Goal: Check status: Check status

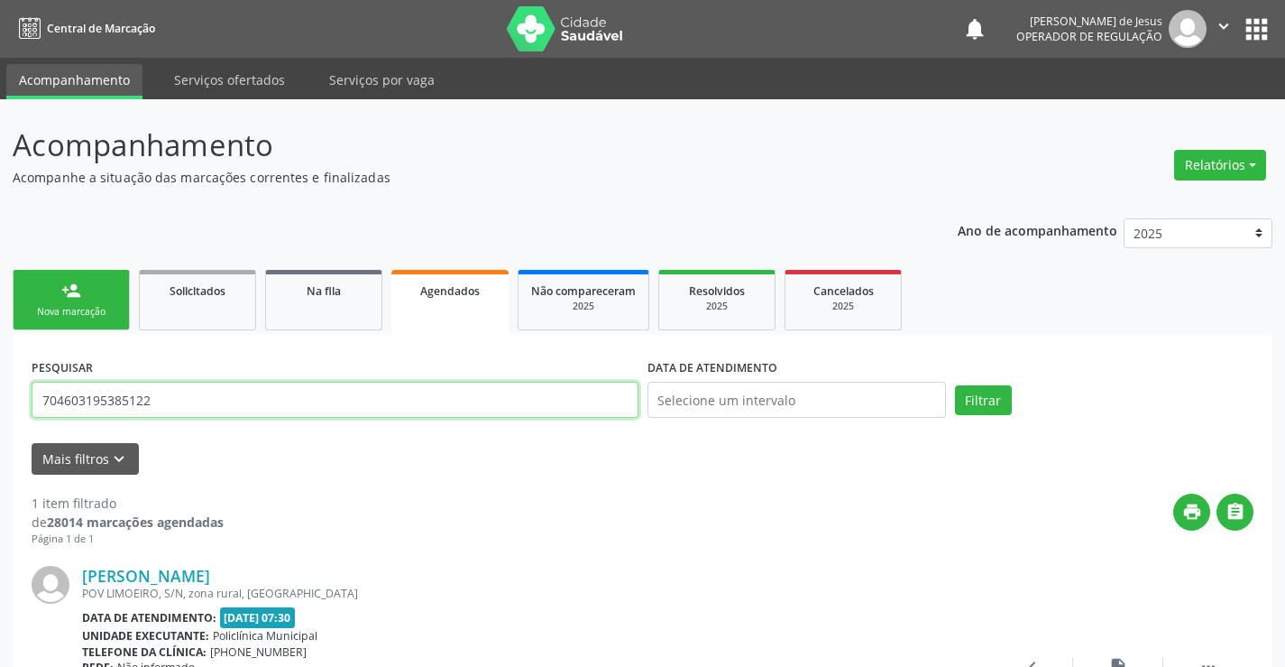
click at [251, 408] on input "704603195385122" at bounding box center [335, 400] width 607 height 36
click at [251, 409] on input "704603195385122" at bounding box center [335, 400] width 607 height 36
type input "708008353092026"
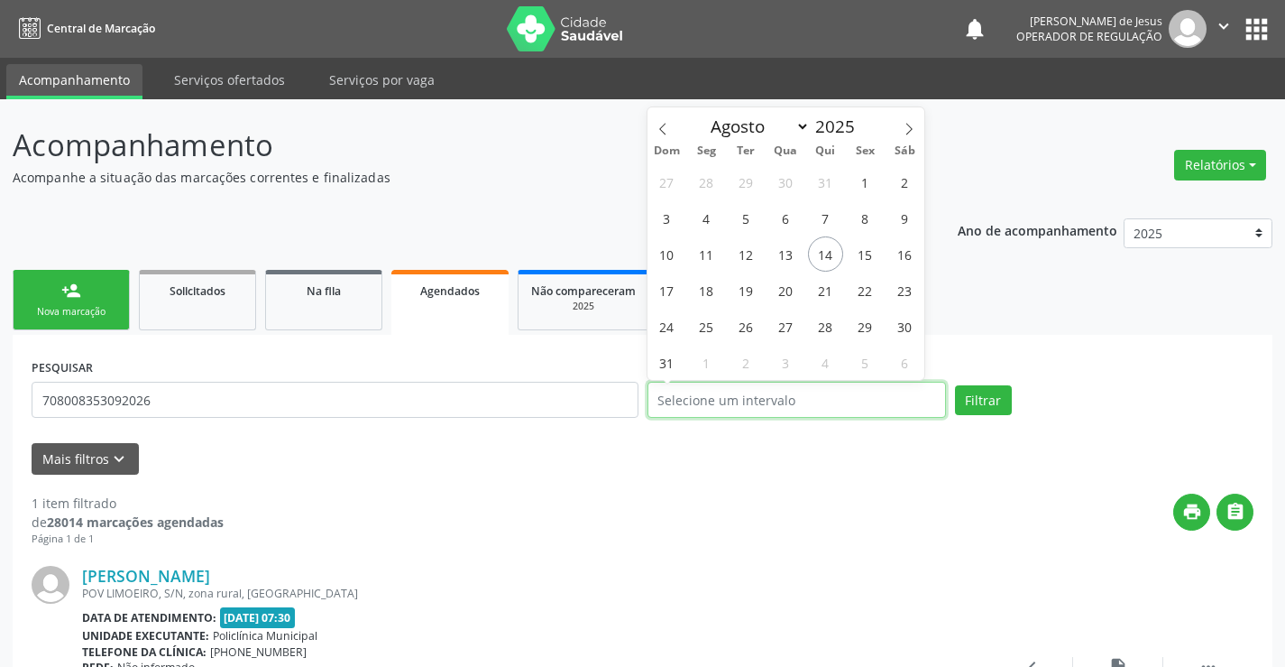
click at [707, 405] on input "text" at bounding box center [797, 400] width 299 height 36
click at [826, 298] on span "21" at bounding box center [825, 289] width 35 height 35
type input "[DATE]"
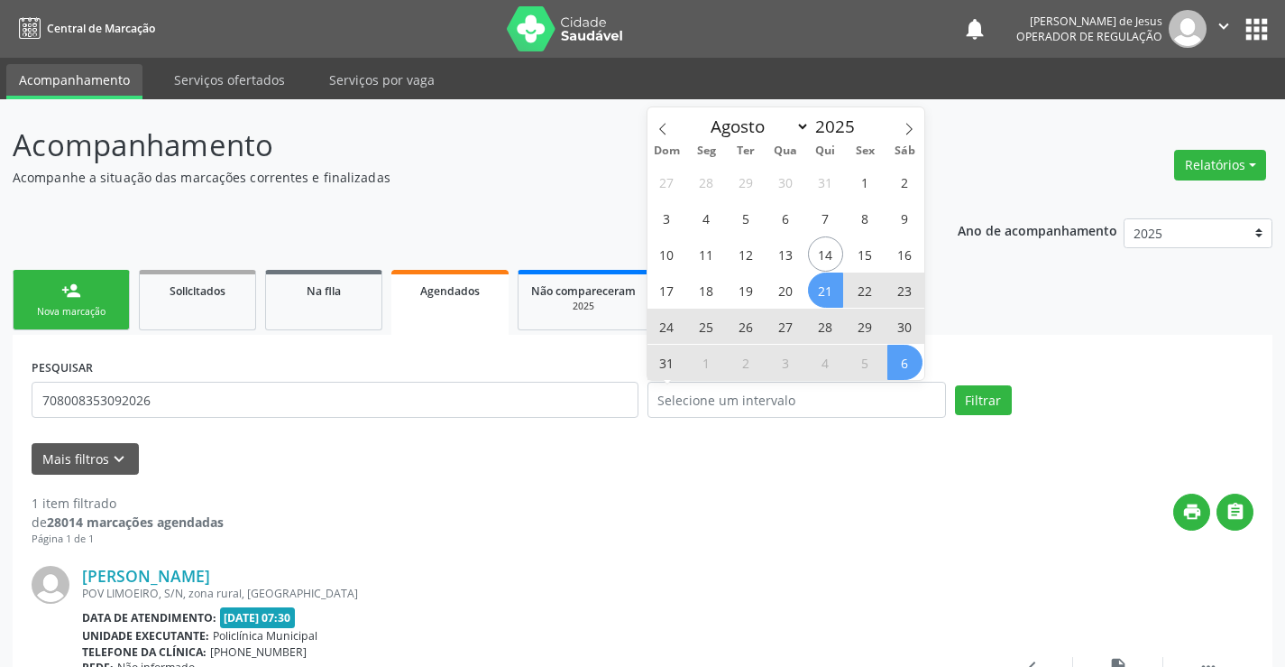
drag, startPoint x: 907, startPoint y: 439, endPoint x: 1017, endPoint y: 391, distance: 119.5
click at [998, 397] on form "PESQUISAR 708008353092026 DATA DE ATENDIMENTO Filtrar UNIDADE DE REFERÊNCIA Sel…" at bounding box center [643, 414] width 1222 height 120
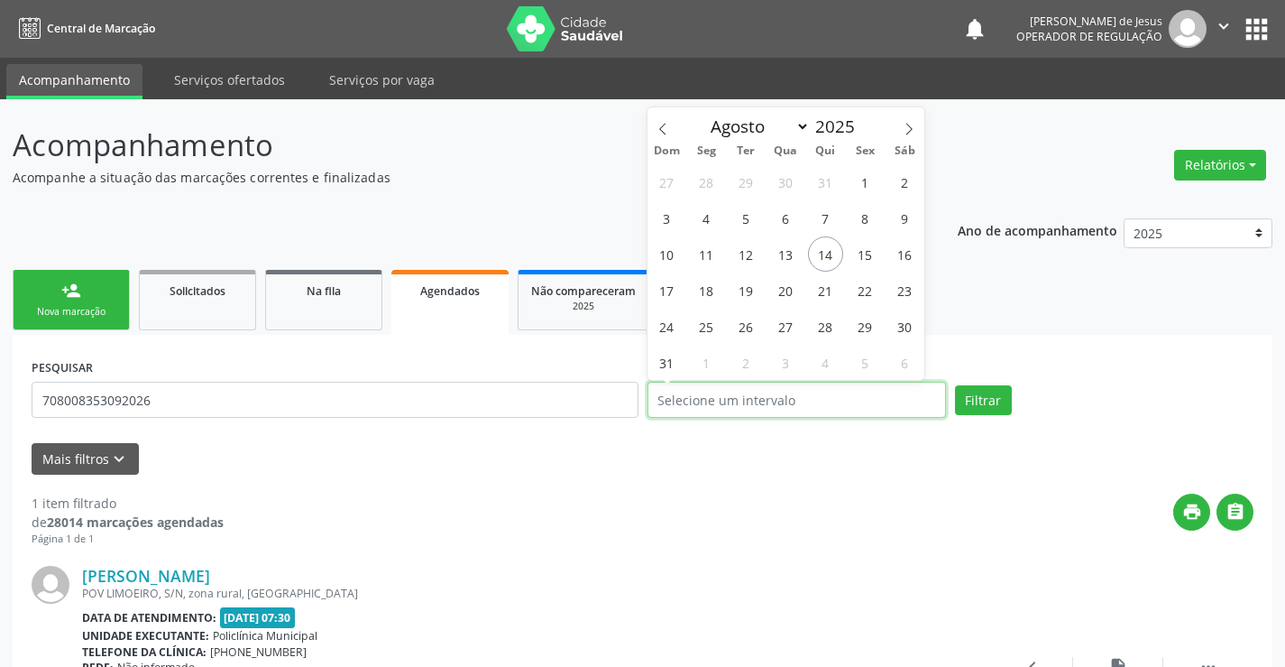
drag, startPoint x: 895, startPoint y: 400, endPoint x: 887, endPoint y: 368, distance: 33.5
click at [893, 400] on input "text" at bounding box center [797, 400] width 299 height 36
click at [831, 295] on span "21" at bounding box center [825, 289] width 35 height 35
type input "[DATE]"
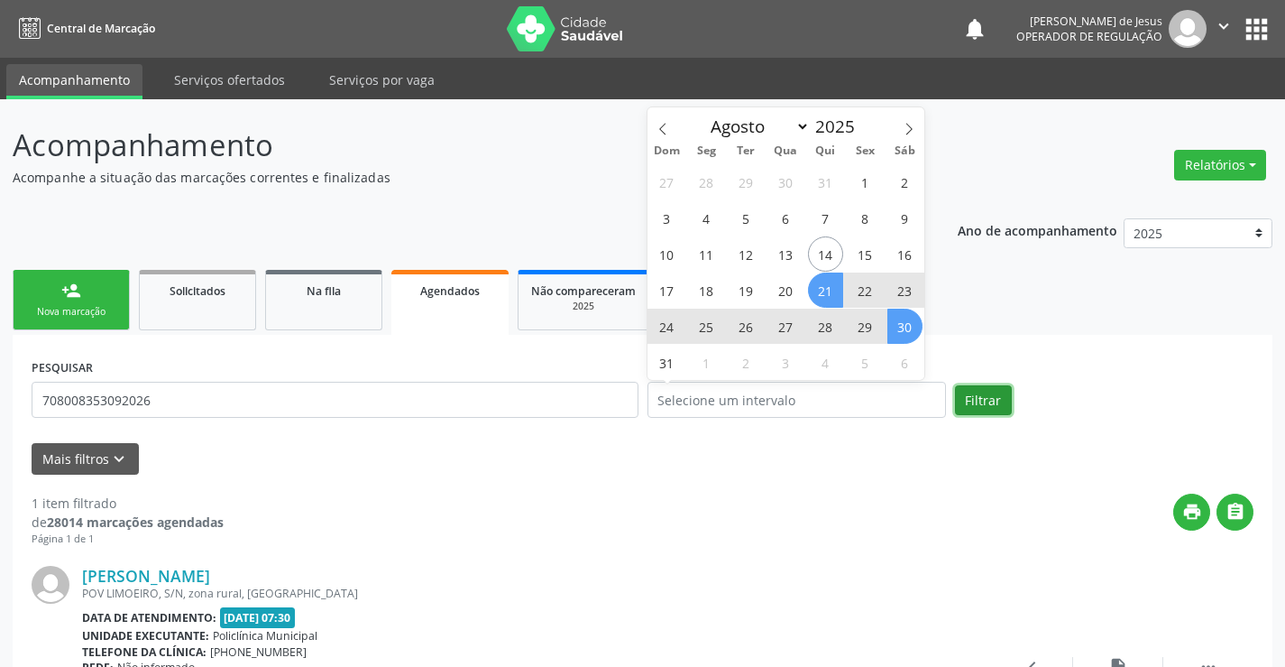
click at [971, 390] on button "Filtrar" at bounding box center [983, 400] width 57 height 31
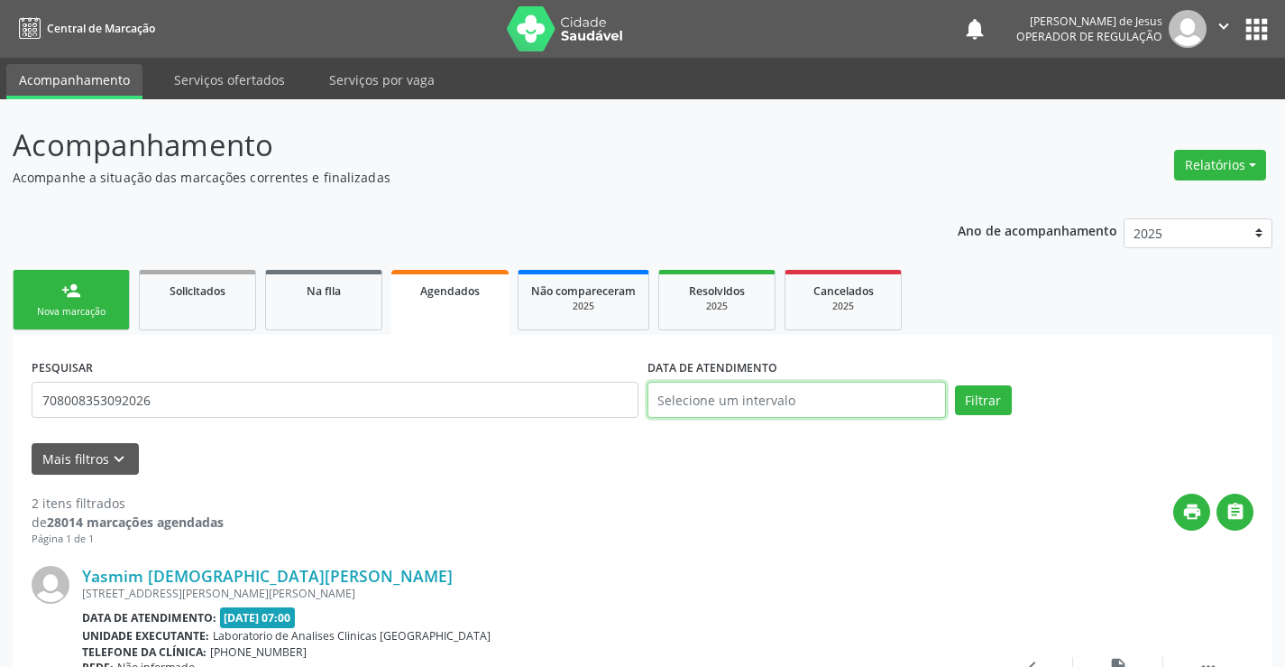
click at [707, 397] on input "text" at bounding box center [797, 400] width 299 height 36
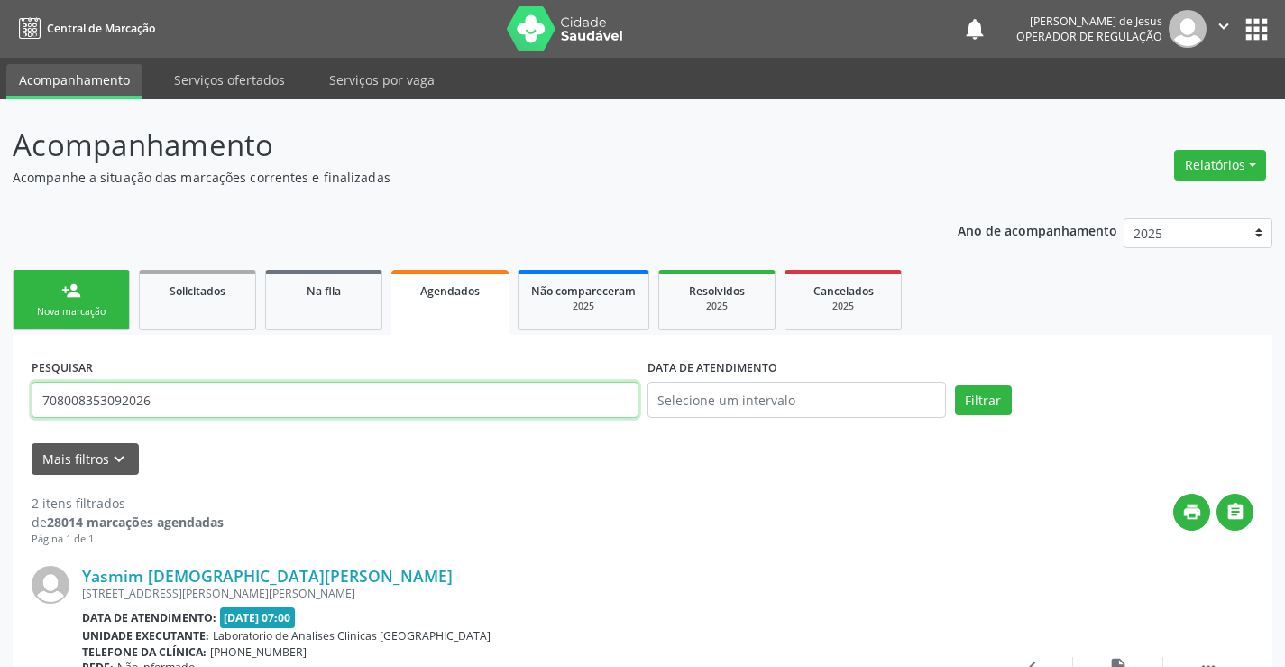
click at [299, 402] on input "708008353092026" at bounding box center [335, 400] width 607 height 36
type input "703409207843914"
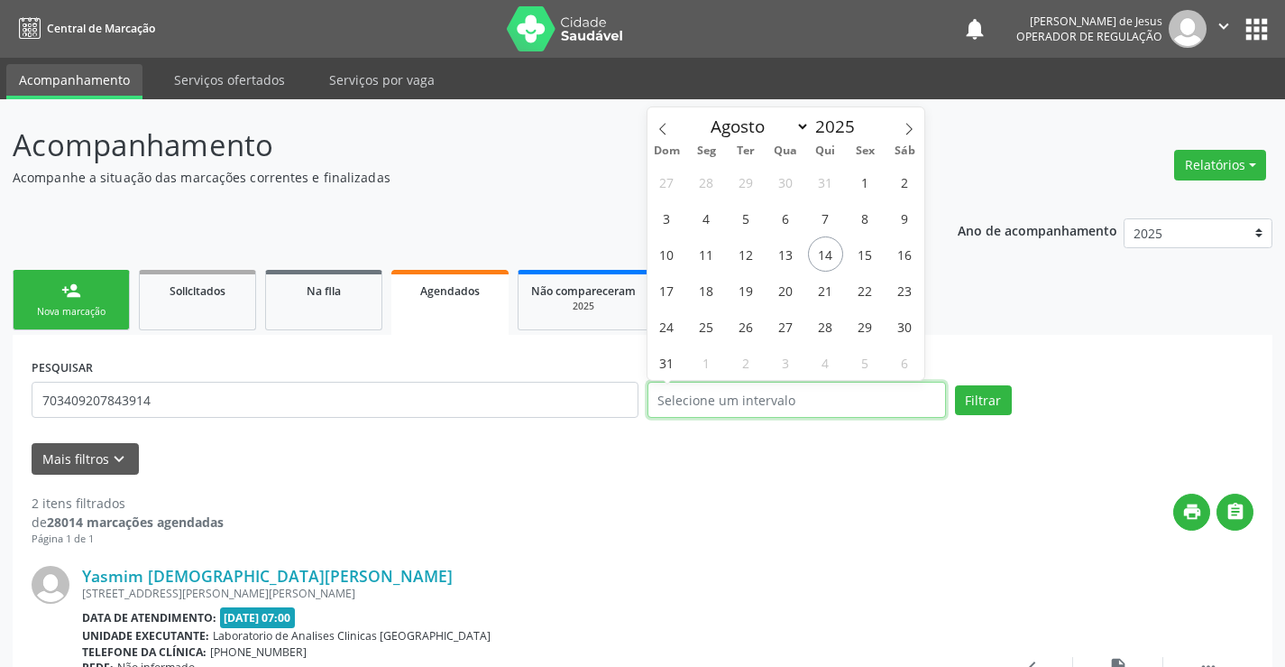
click at [659, 400] on input "text" at bounding box center [797, 400] width 299 height 36
click at [862, 251] on span "15" at bounding box center [865, 253] width 35 height 35
type input "[DATE]"
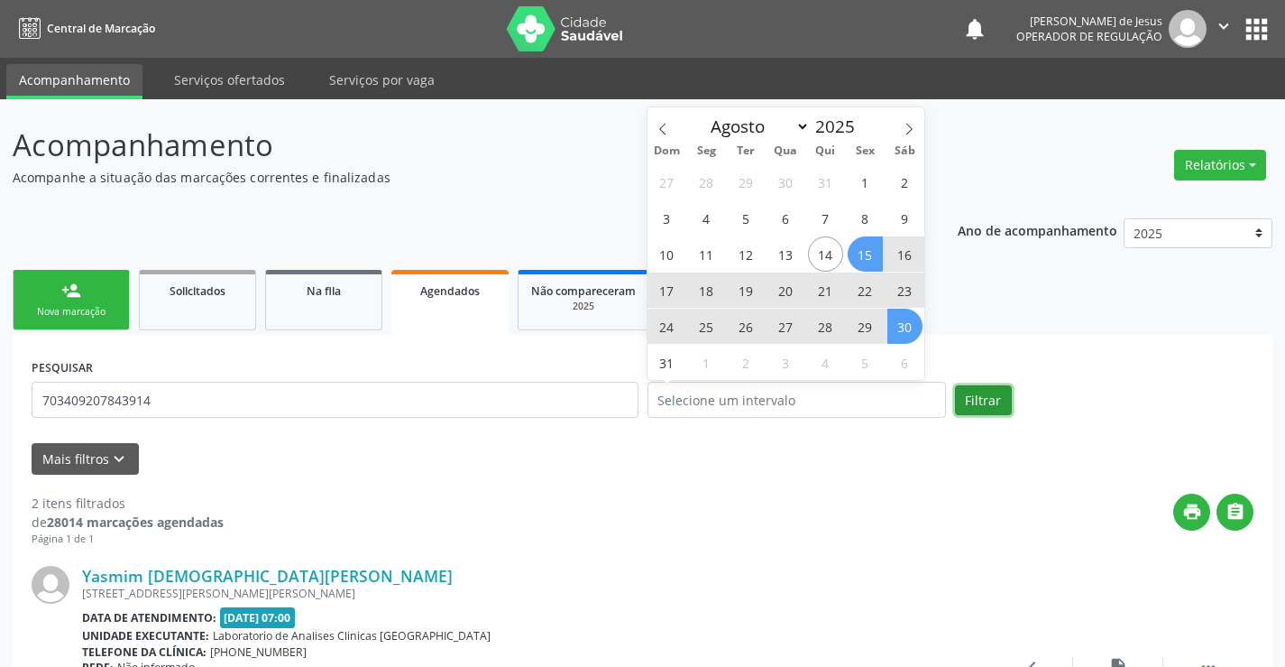
click at [970, 398] on button "Filtrar" at bounding box center [983, 400] width 57 height 31
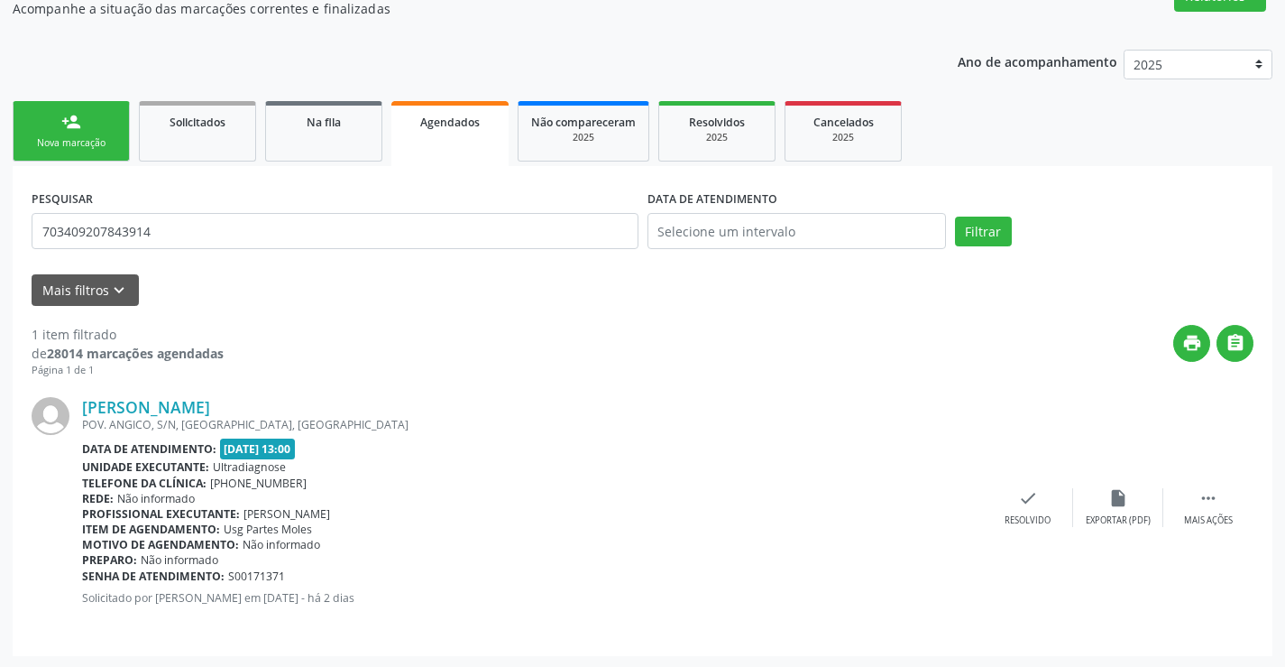
scroll to position [170, 0]
